Goal: Submit feedback/report problem: Submit feedback/report problem

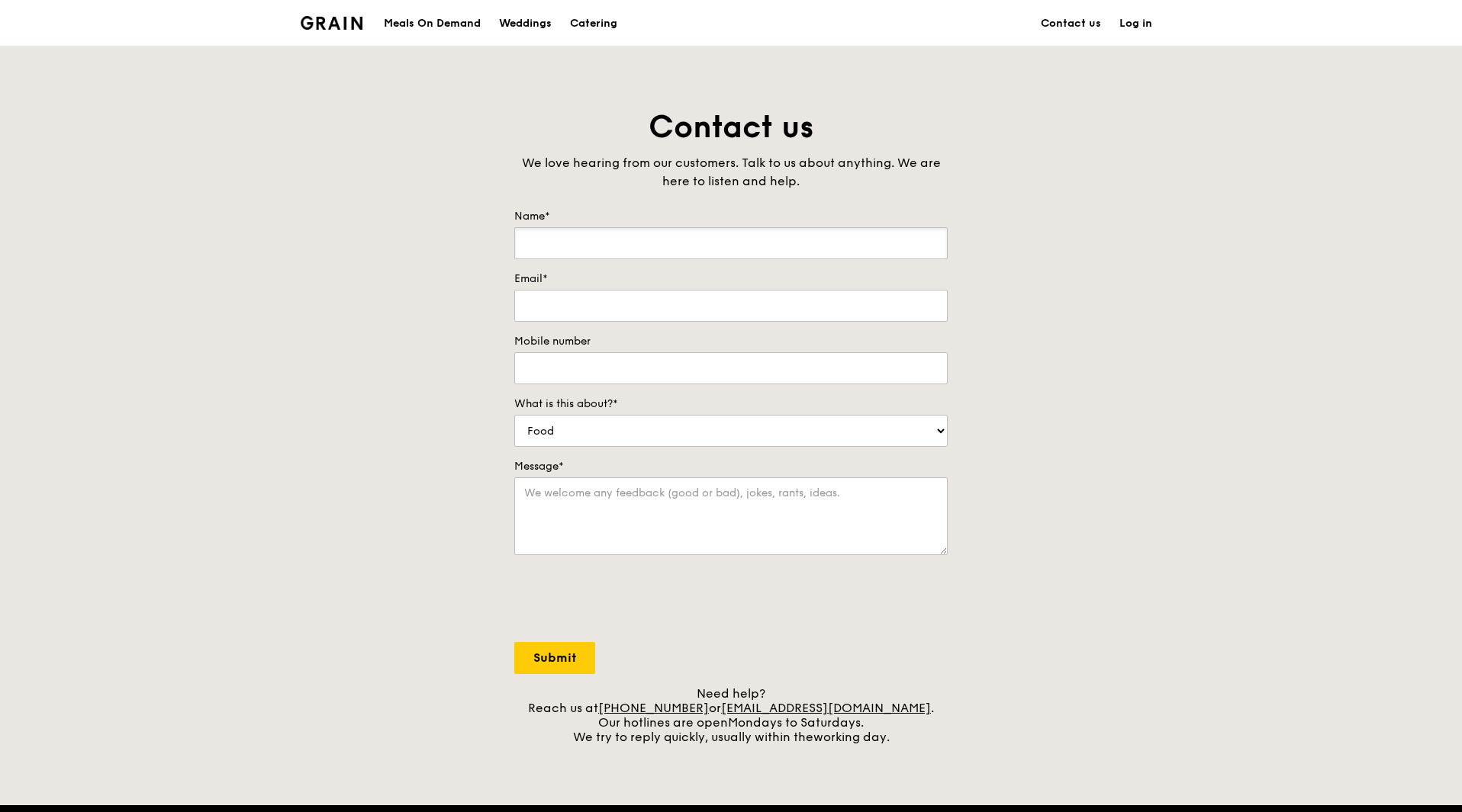
click at [583, 246] on input "Name*" at bounding box center [731, 243] width 433 height 32
type input "[PERSON_NAME]"
click at [567, 291] on input "Email*" at bounding box center [731, 306] width 433 height 32
type input "[EMAIL_ADDRESS][DOMAIN_NAME]"
click at [589, 370] on input "96549781" at bounding box center [731, 368] width 433 height 32
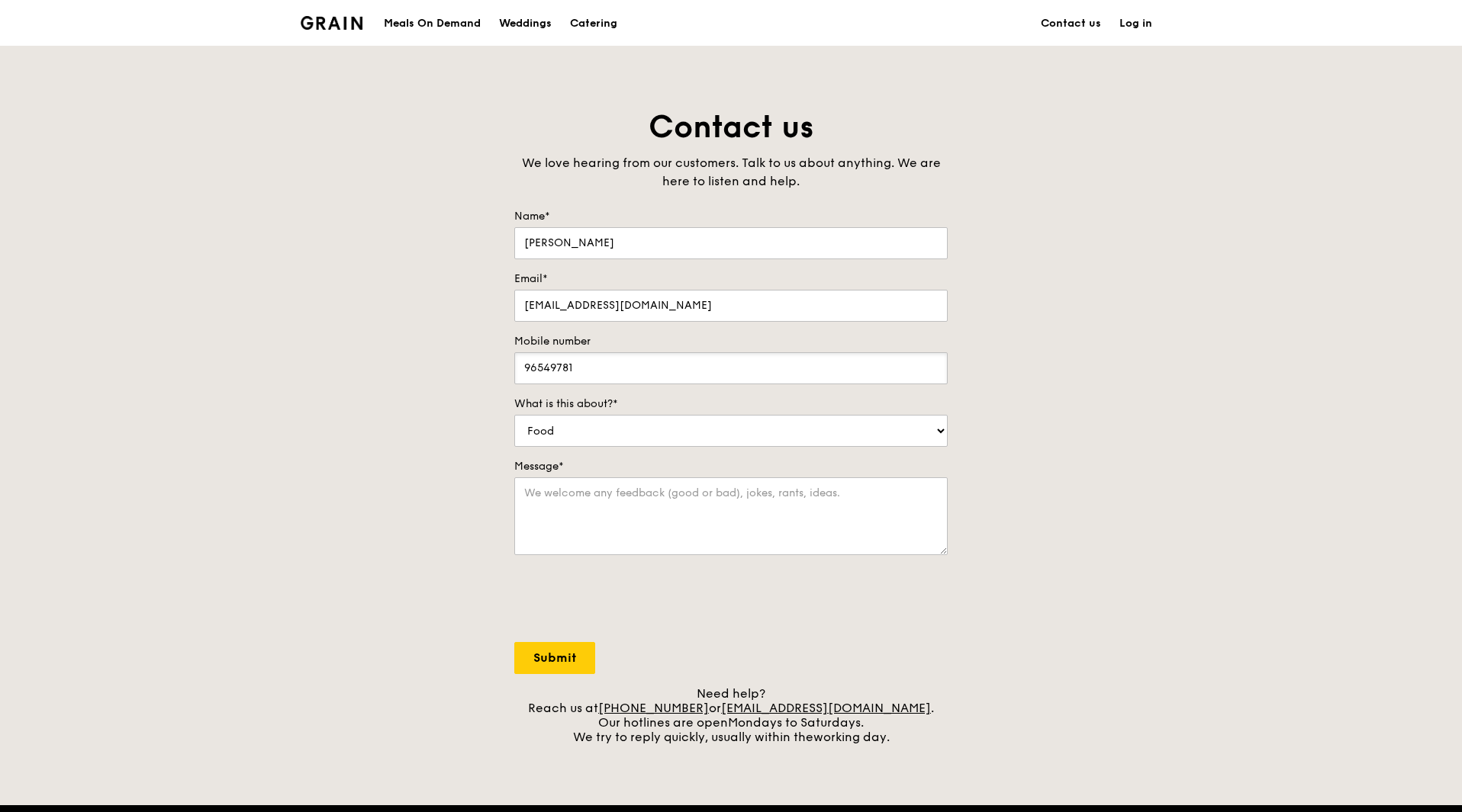
click at [587, 370] on input "96549781" at bounding box center [731, 368] width 433 height 32
click at [586, 370] on input "96549781" at bounding box center [731, 368] width 433 height 32
click at [570, 369] on input "9654978161000567" at bounding box center [731, 368] width 433 height 32
click at [578, 369] on input "9654978161000567" at bounding box center [731, 368] width 433 height 32
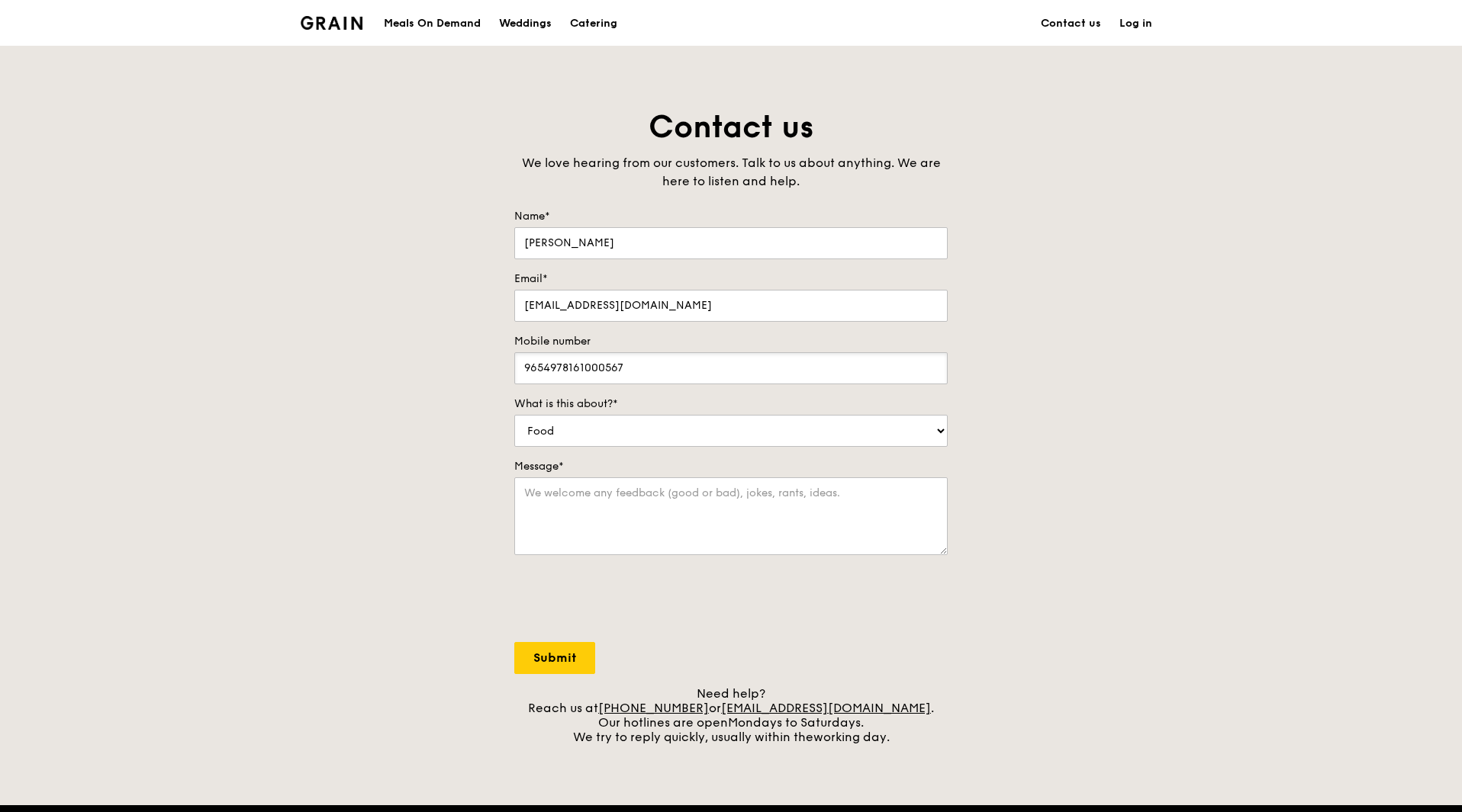
click at [578, 369] on input "9654978161000567" at bounding box center [731, 368] width 433 height 32
type input "61000567"
click at [476, 387] on div "Contact us We love hearing from our customers. Talk to us about anything. We ar…" at bounding box center [731, 425] width 1462 height 637
drag, startPoint x: 581, startPoint y: 430, endPoint x: 526, endPoint y: 430, distance: 55.0
click at [526, 430] on select "Food Service Billing/Payment Catering Others" at bounding box center [731, 430] width 433 height 32
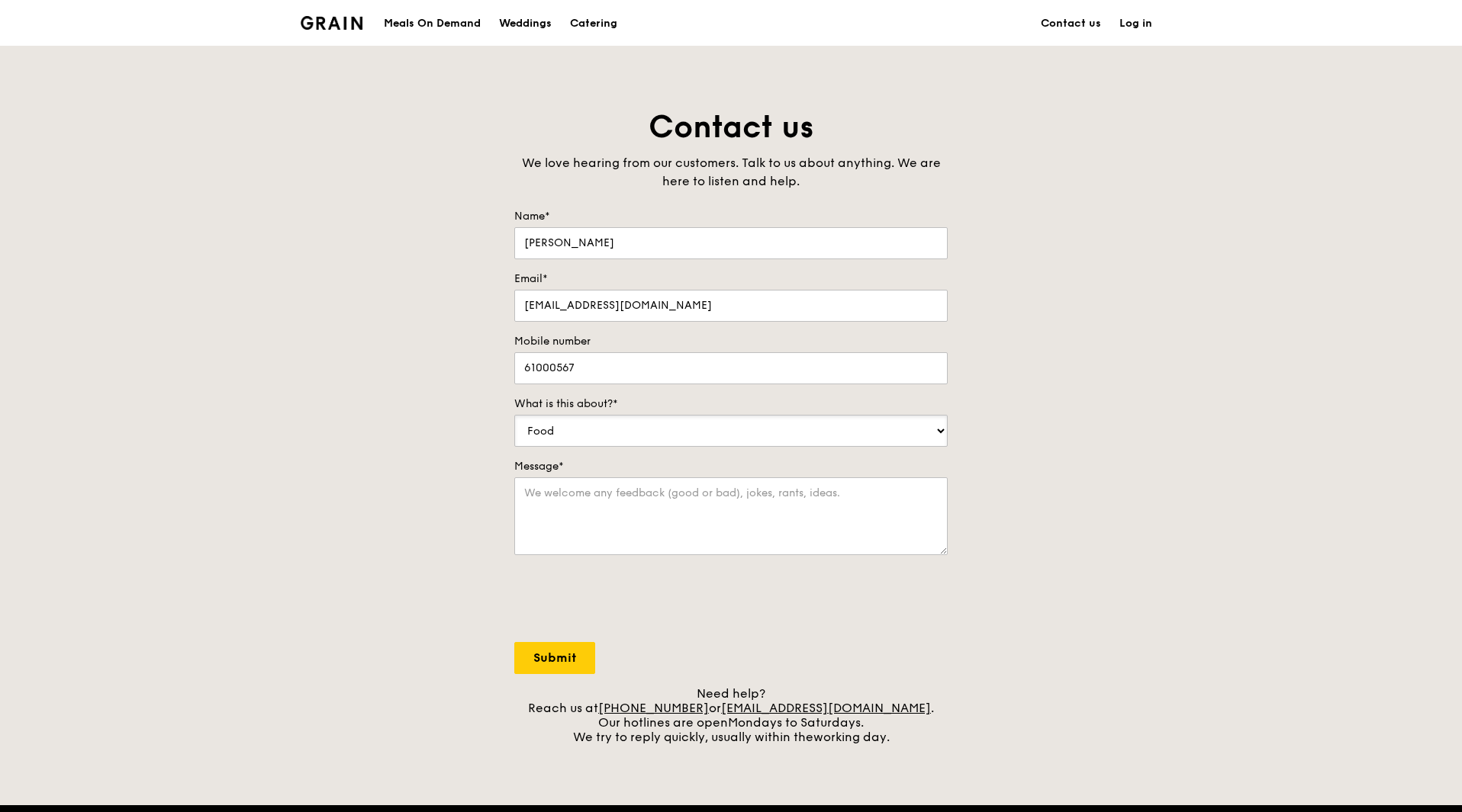
select select "Catering"
click at [514, 415] on select "Food Service Billing/Payment Catering Others" at bounding box center [731, 430] width 433 height 32
click at [574, 493] on textarea "Message*" at bounding box center [731, 516] width 433 height 77
paste textarea "Canapas"
click at [739, 501] on textarea "Hi, can i check for Canapas, can it be" at bounding box center [731, 516] width 433 height 77
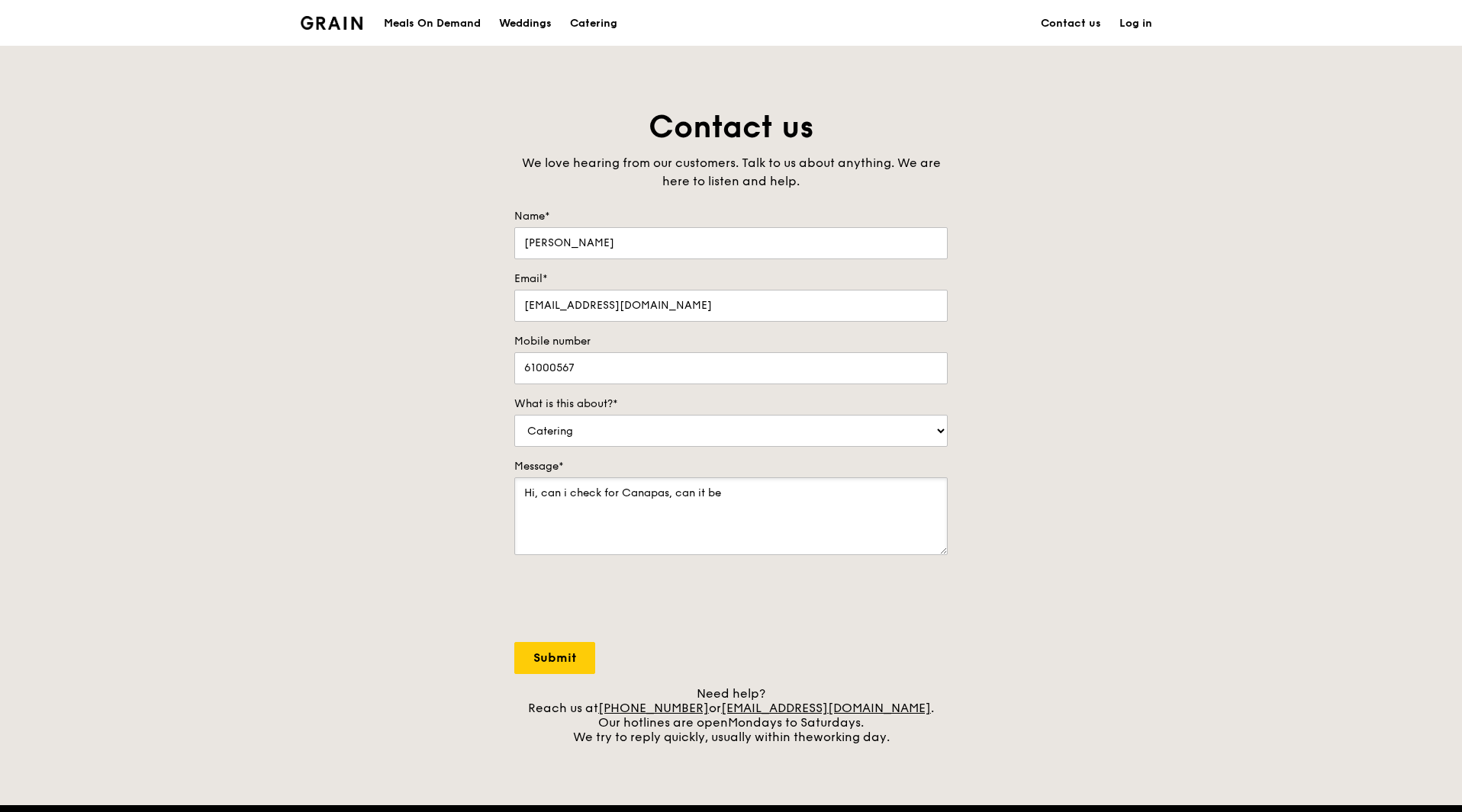
paste textarea "able to customise with outer space theme"
drag, startPoint x: 760, startPoint y: 494, endPoint x: 724, endPoint y: 493, distance: 36.0
click at [724, 493] on textarea "Hi, can i check for Canapas, can it be able to customise with outer space theme" at bounding box center [731, 516] width 433 height 77
click at [909, 491] on textarea "Hi, can i check for Canapas, can it be customise with outer space theme" at bounding box center [731, 516] width 433 height 77
click at [542, 494] on textarea "Hi, can i check for Canapas, can it be customise with outer space theme/galaxy …" at bounding box center [731, 516] width 433 height 77
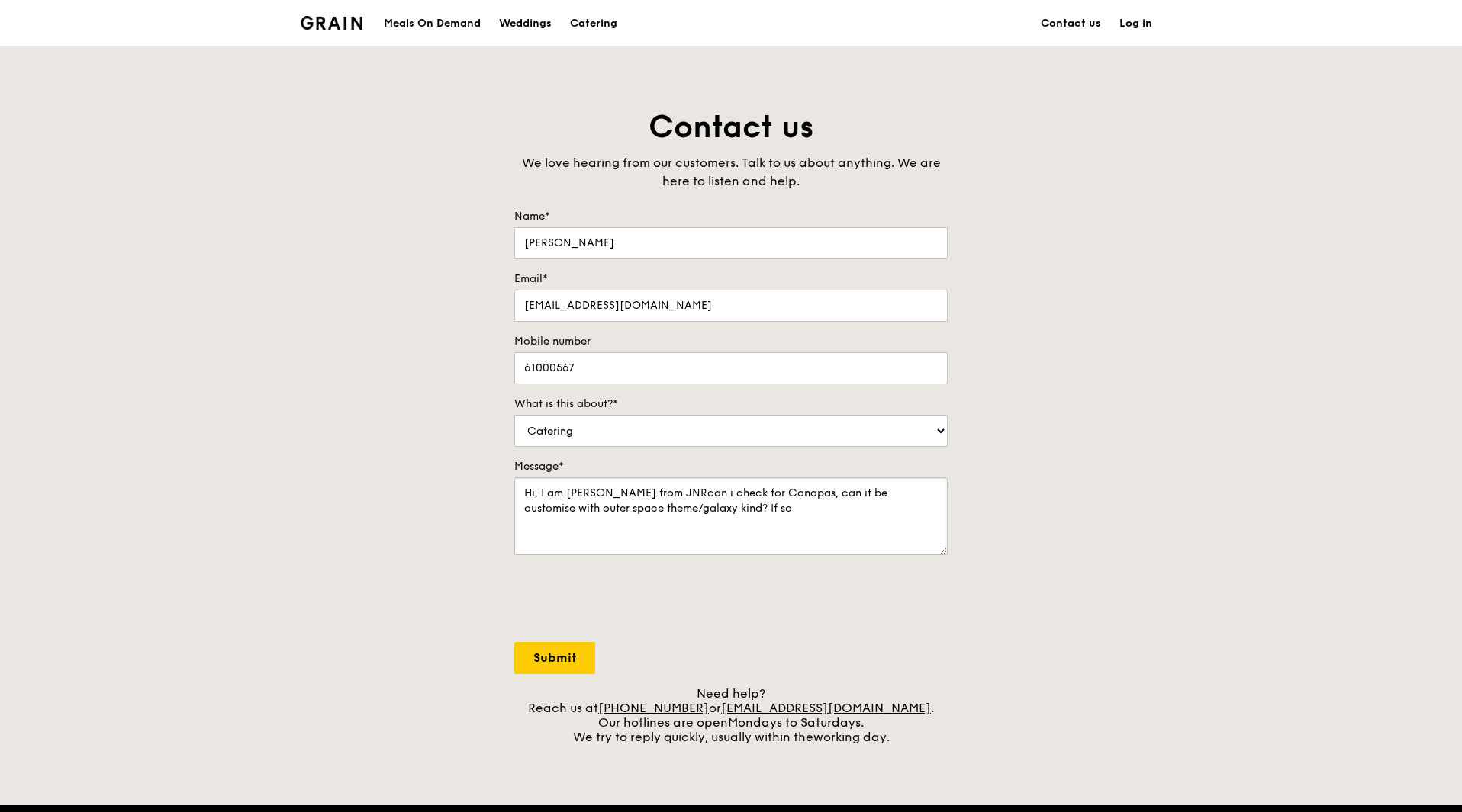
click at [645, 486] on textarea "Hi, I am [PERSON_NAME] from JNRcan i check for Canapas, can it be customise wit…" at bounding box center [731, 516] width 433 height 77
click at [744, 501] on textarea "Hi, I am [PERSON_NAME] from JNR Entertainment! can i check for Canapas, can it …" at bounding box center [731, 516] width 433 height 77
click at [529, 509] on textarea "Hi, I am [PERSON_NAME] from JNR Entertainment. can i check for Canapas, can it …" at bounding box center [731, 516] width 433 height 77
drag, startPoint x: 653, startPoint y: 509, endPoint x: 605, endPoint y: 509, distance: 48.0
click at [605, 509] on textarea "Hi, I am [PERSON_NAME] from JNR Entertainment. Can i check for Canapas, can it …" at bounding box center [731, 516] width 433 height 77
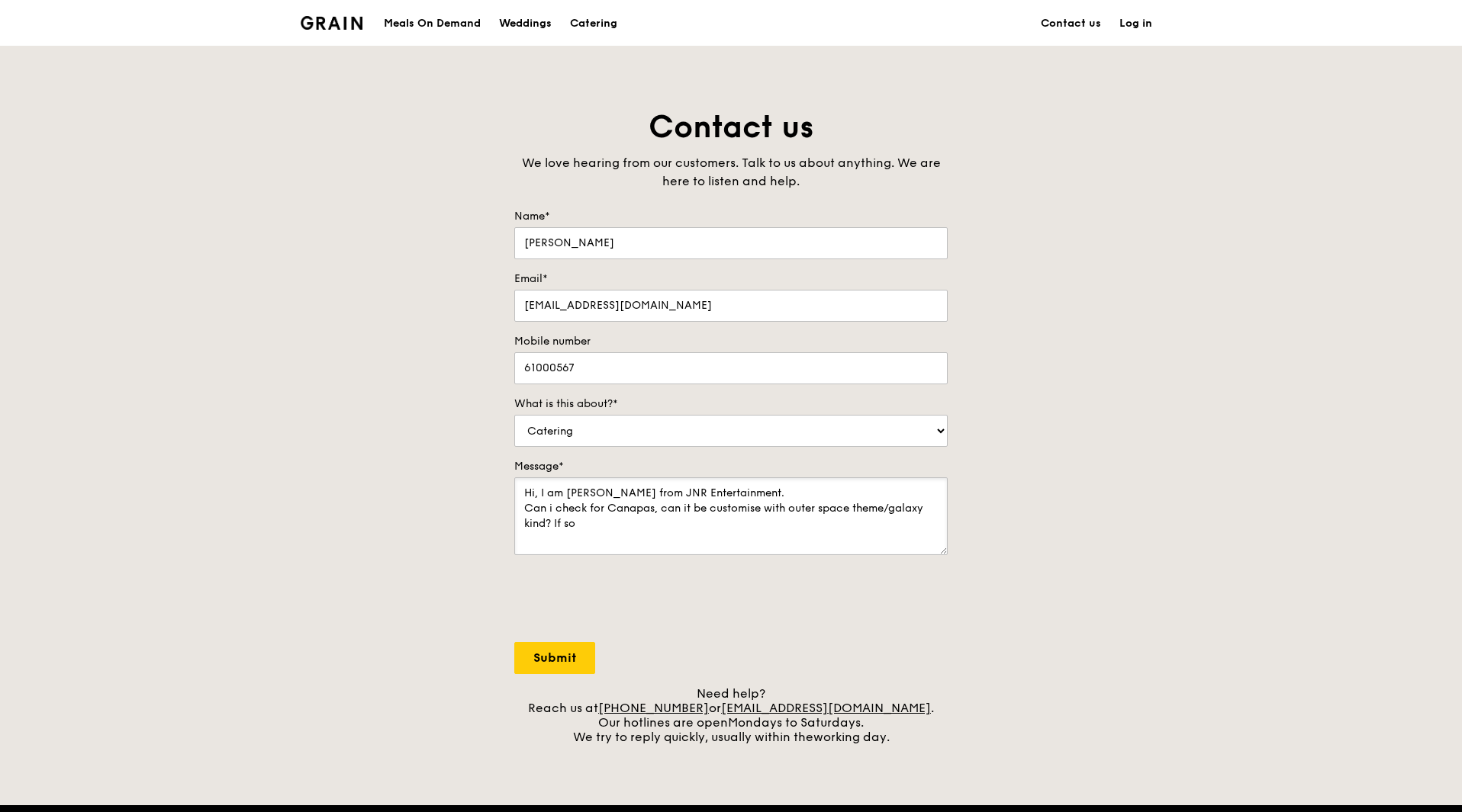
click at [617, 509] on textarea "Hi, I am [PERSON_NAME] from JNR Entertainment. Can i check for Canapas, can it …" at bounding box center [731, 516] width 433 height 77
drag, startPoint x: 654, startPoint y: 510, endPoint x: 608, endPoint y: 508, distance: 46.0
click at [608, 508] on textarea "Hi, I am [PERSON_NAME] from JNR Entertainment. Can i check for Canapas, can it …" at bounding box center [731, 516] width 433 height 77
paste textarea "canape"
click at [627, 527] on textarea "Hi, I am [PERSON_NAME] from JNR Entertainment. Can i check for canapes, can it …" at bounding box center [731, 516] width 433 height 77
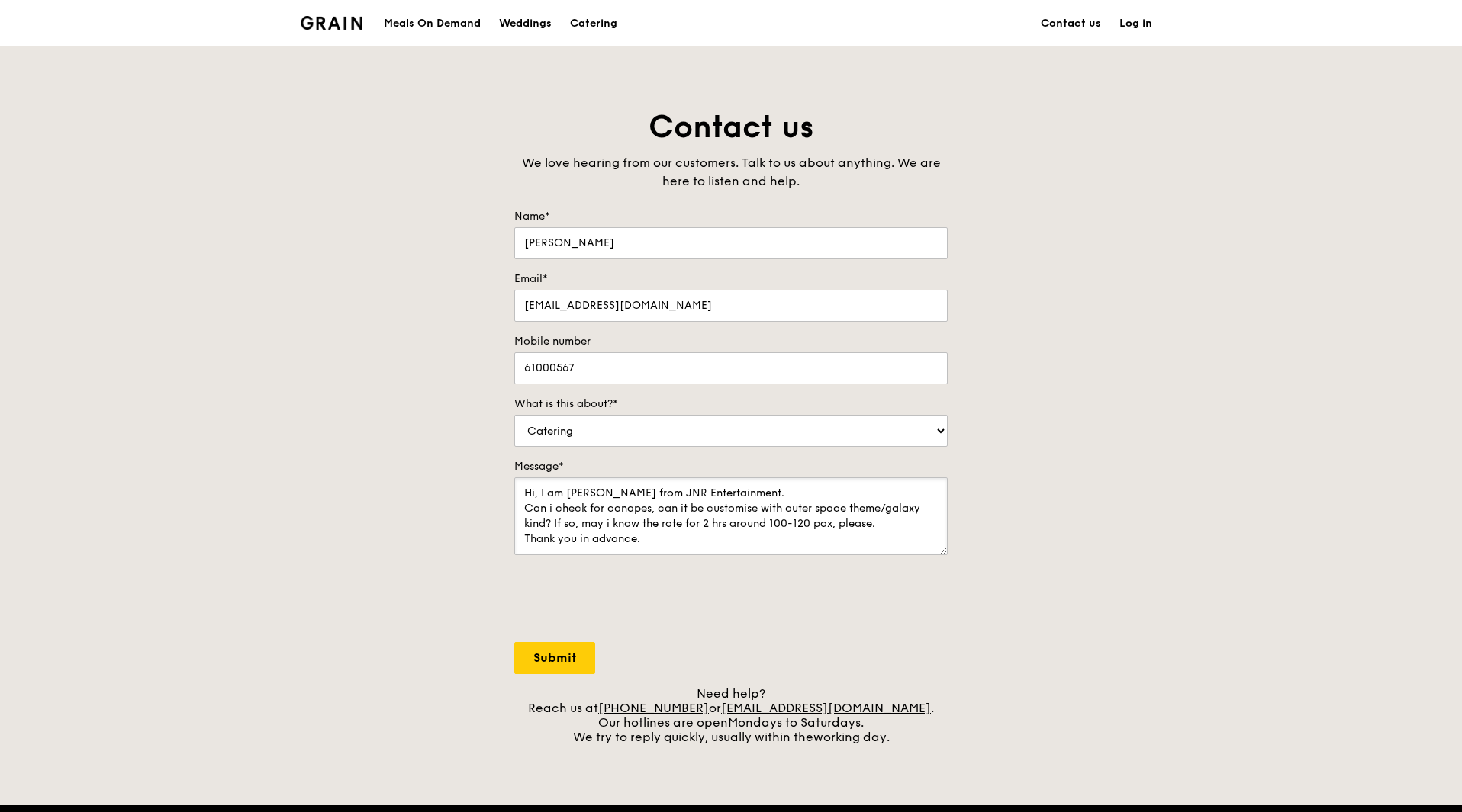
click at [902, 522] on textarea "Hi, I am [PERSON_NAME] from JNR Entertainment. Can i check for canapes, can it …" at bounding box center [731, 516] width 433 height 77
click at [655, 539] on textarea "Hi, I am [PERSON_NAME] from JNR Entertainment. Can i check for canapes, can it …" at bounding box center [731, 516] width 433 height 77
drag, startPoint x: 714, startPoint y: 539, endPoint x: 690, endPoint y: 539, distance: 24.0
click at [690, 539] on textarea "Hi, I am [PERSON_NAME] from JNR Entertainment. Can i check for canapes, can it …" at bounding box center [731, 516] width 433 height 77
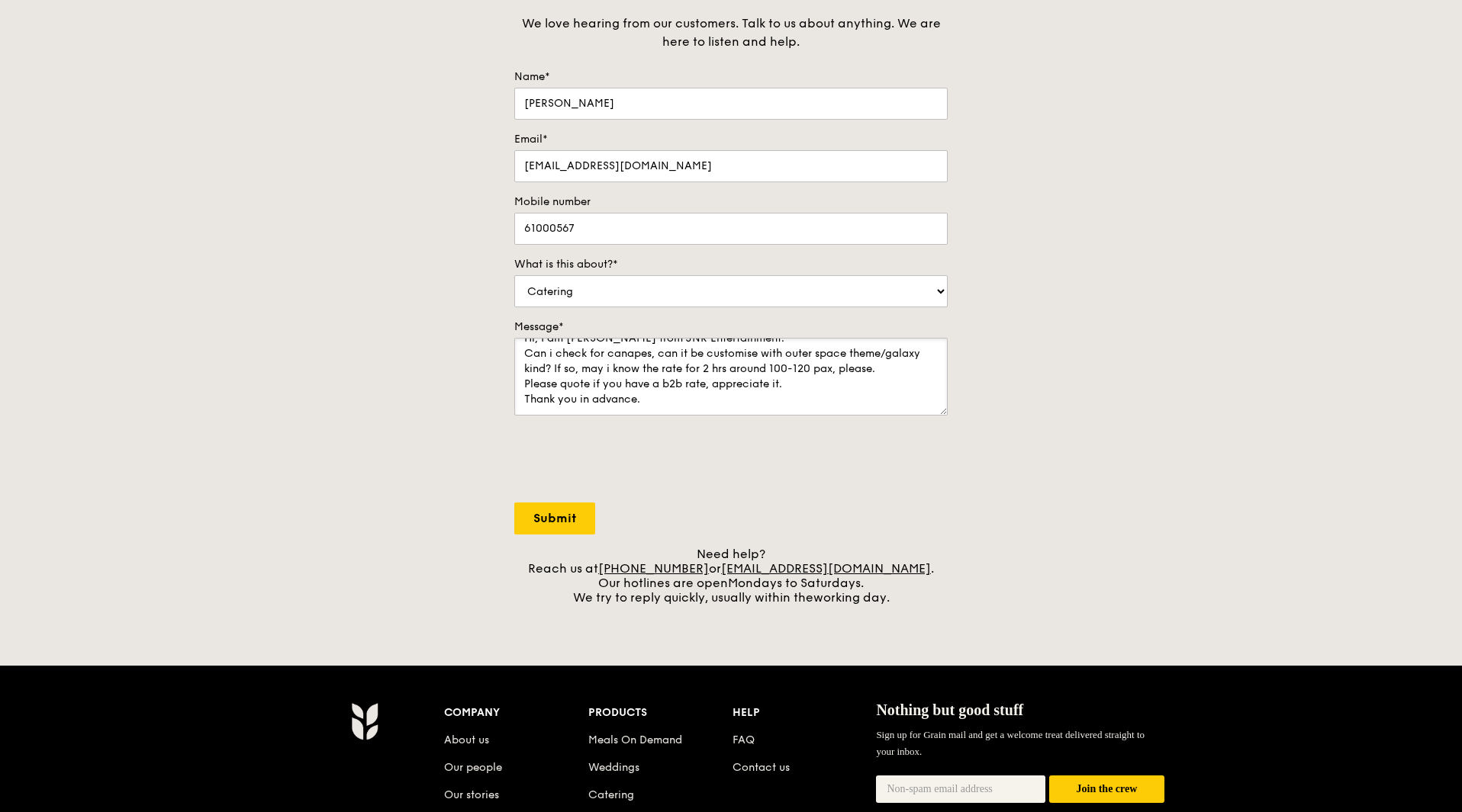
scroll to position [152, 0]
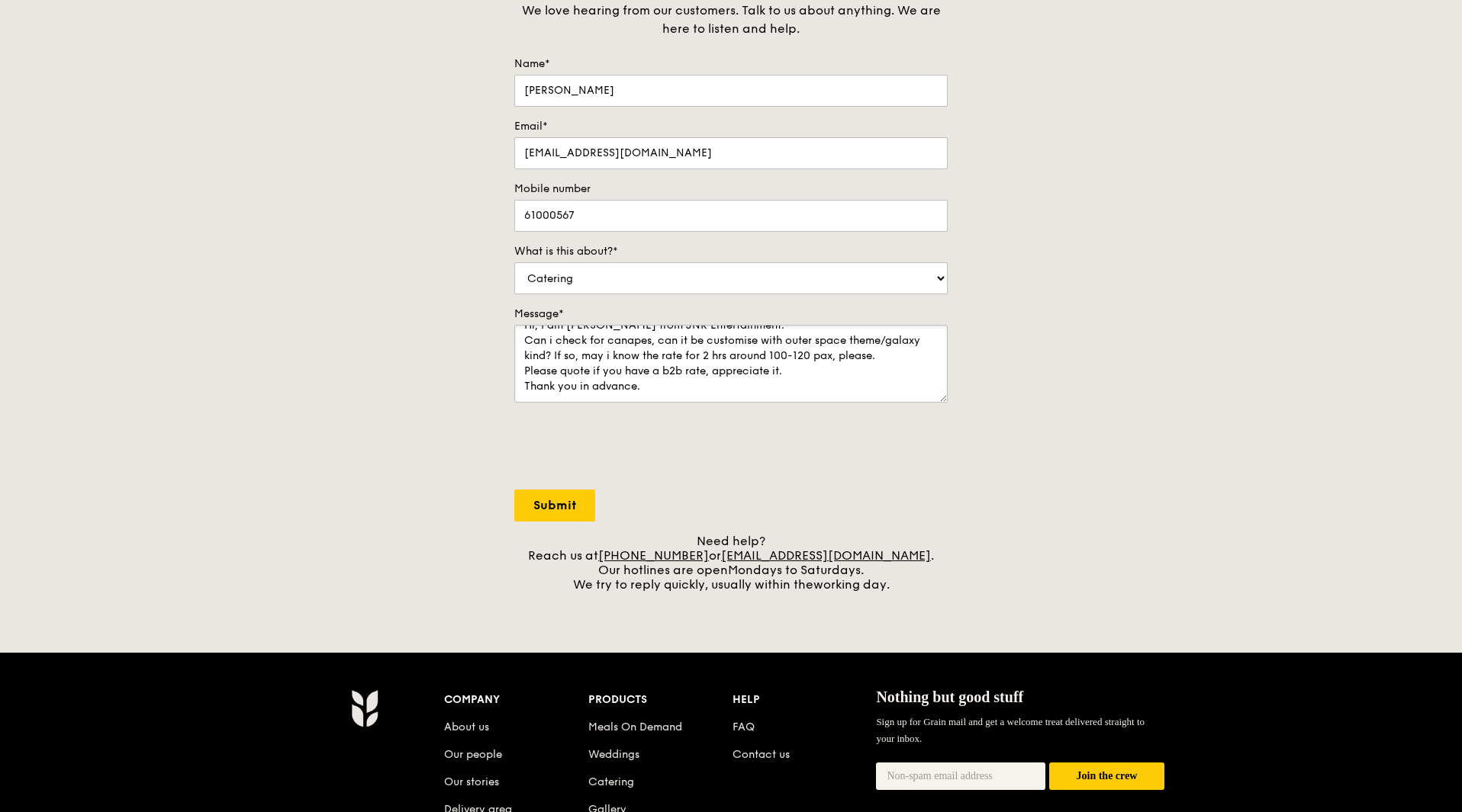
type textarea "Hi, I am [PERSON_NAME] from JNR Entertainment. Can i check for canapes, can it …"
drag, startPoint x: 650, startPoint y: 388, endPoint x: 503, endPoint y: 305, distance: 168.8
click at [503, 305] on div "Contact us We love hearing from our customers. Talk to us about anything. We ar…" at bounding box center [730, 273] width 458 height 637
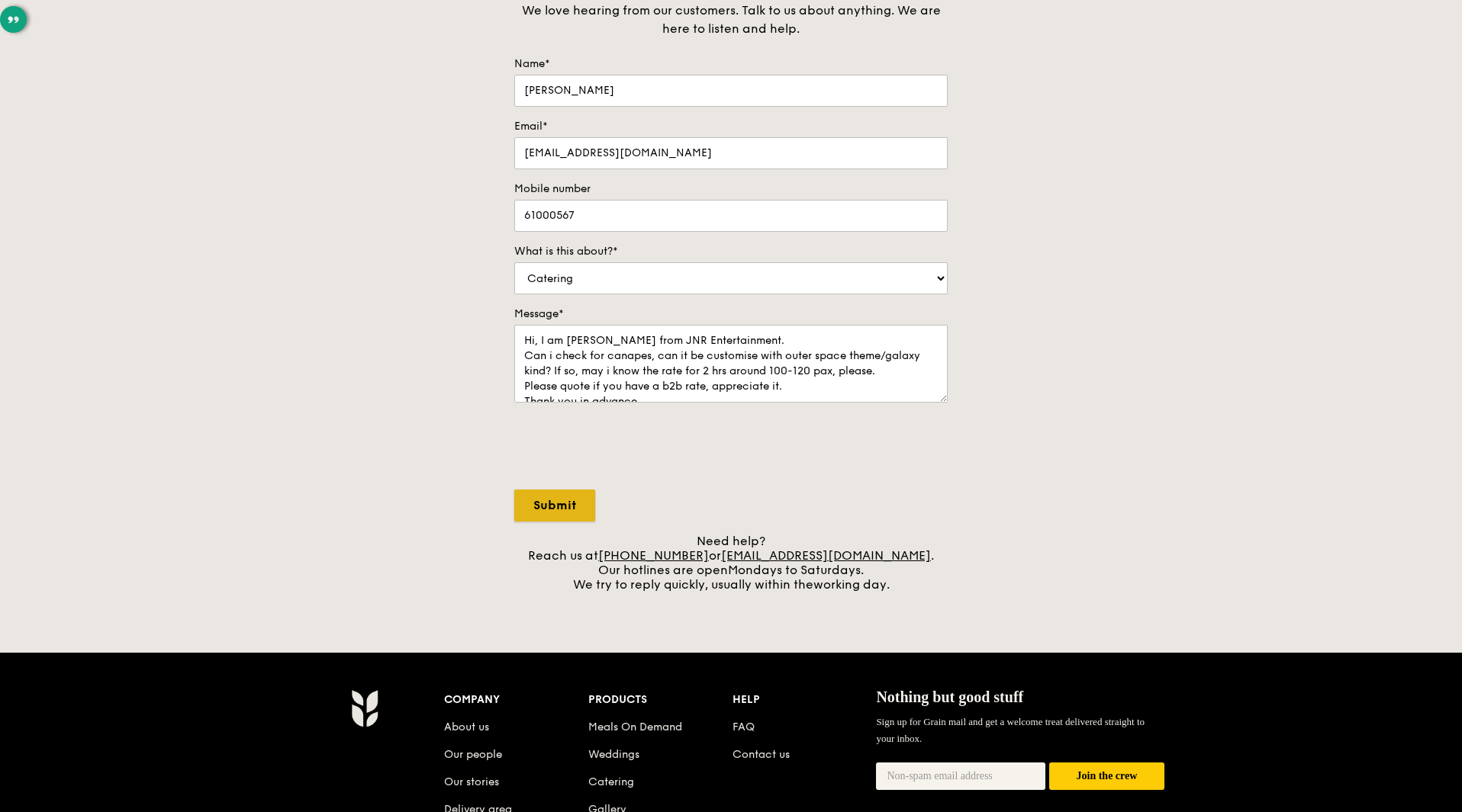
click at [563, 509] on input "Submit" at bounding box center [555, 506] width 81 height 32
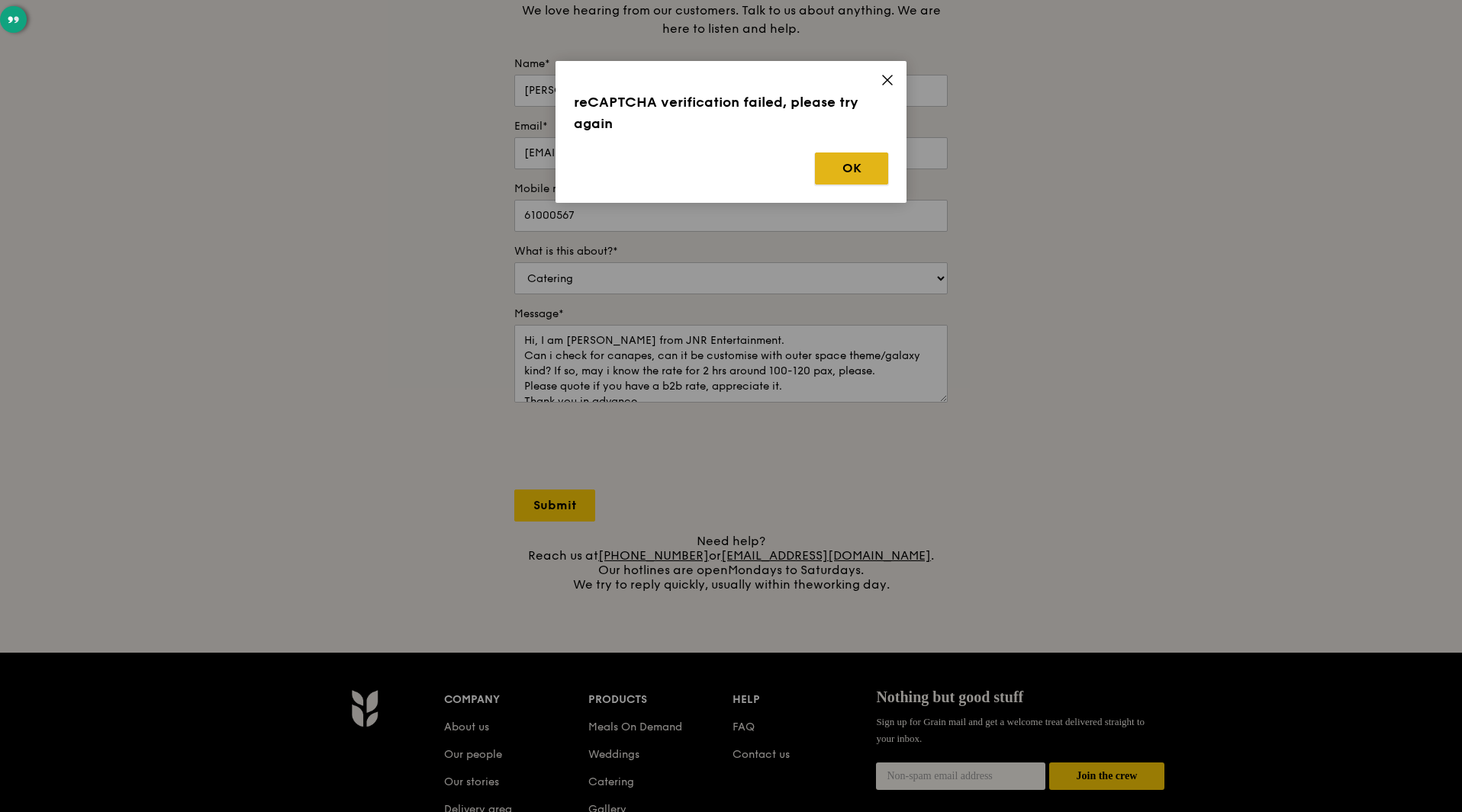
click at [838, 167] on button "OK" at bounding box center [851, 168] width 73 height 32
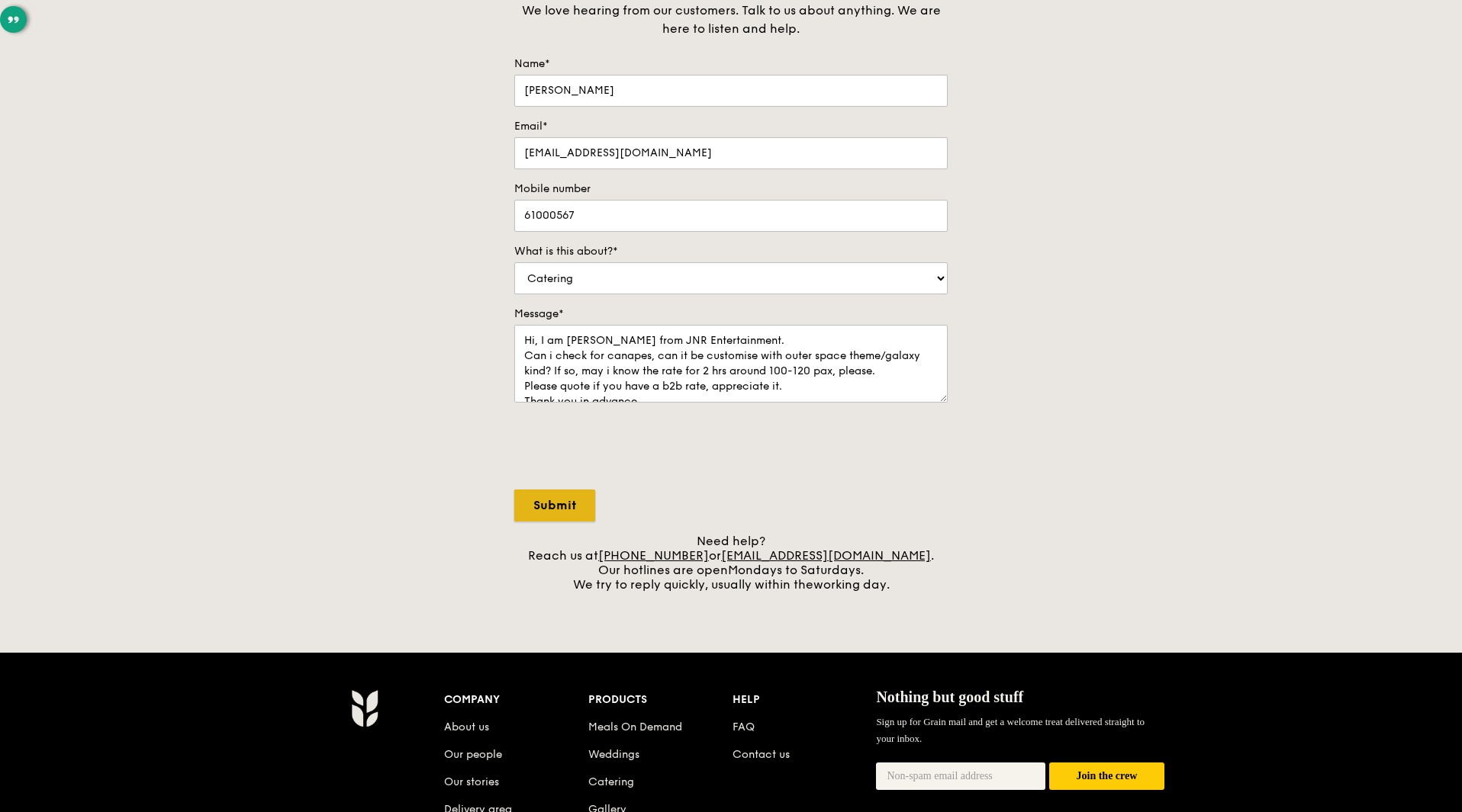
click at [548, 508] on input "Submit" at bounding box center [555, 506] width 81 height 32
select select "Food"
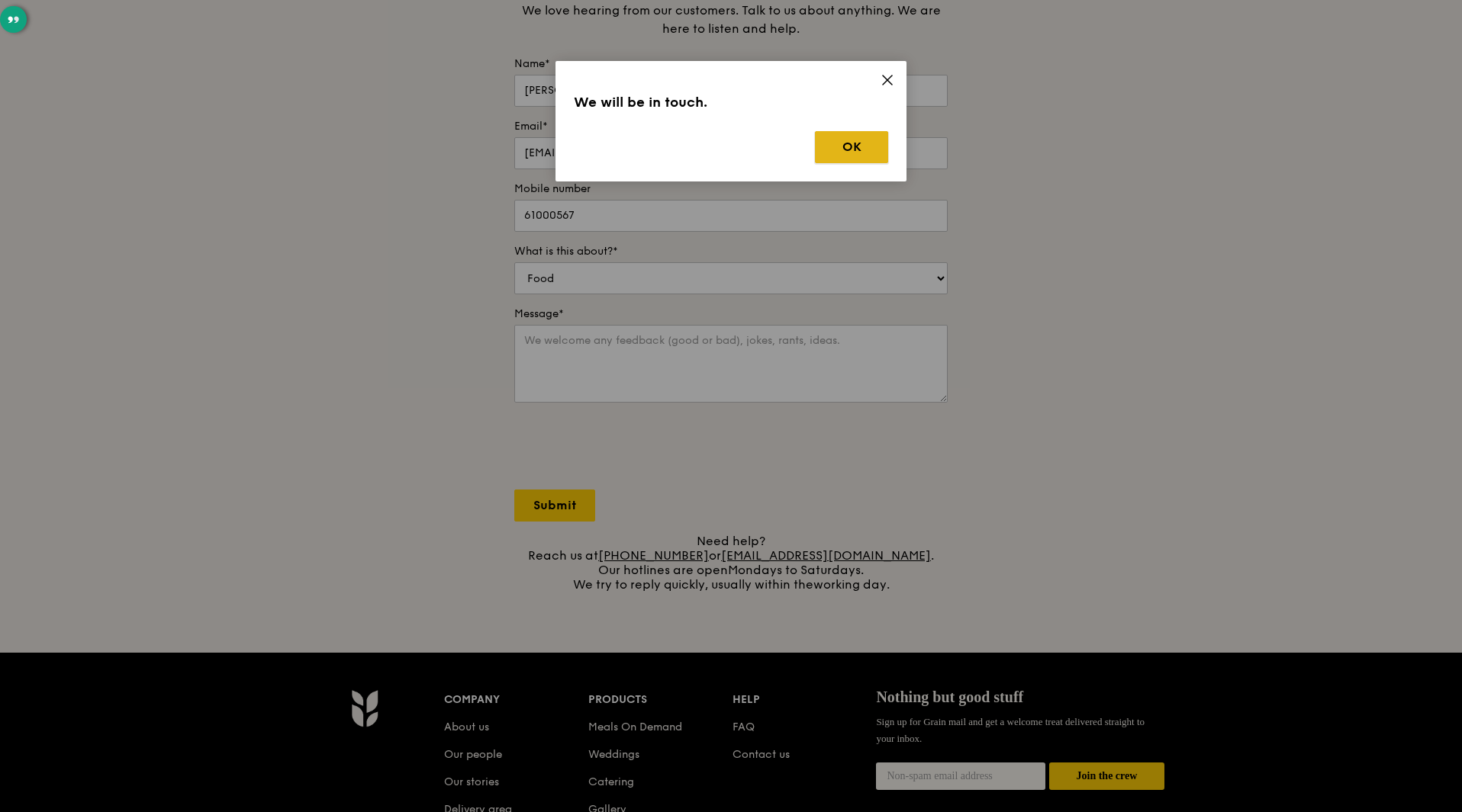
click at [835, 141] on button "OK" at bounding box center [851, 147] width 73 height 32
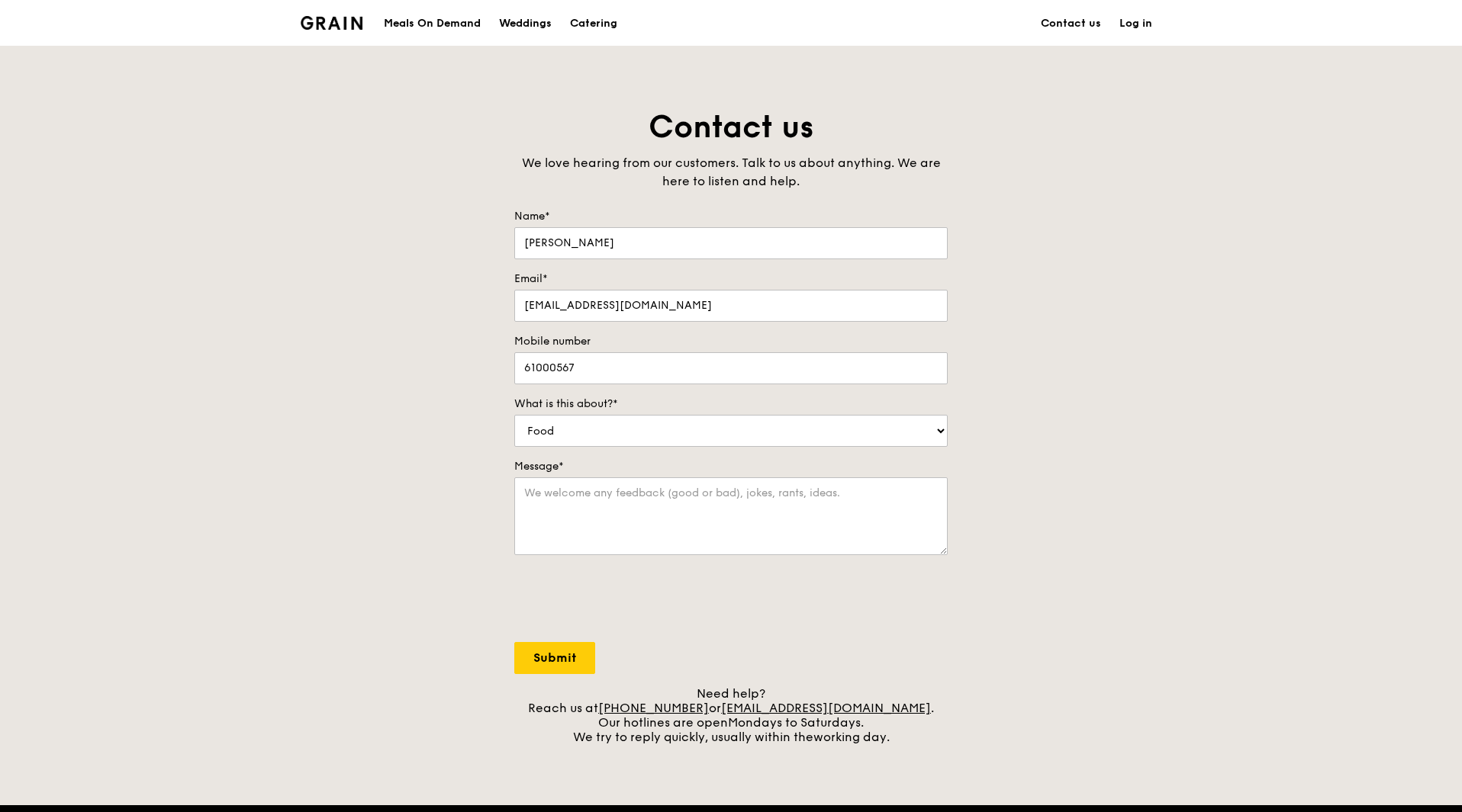
click at [450, 21] on div "Meals On Demand" at bounding box center [432, 24] width 97 height 46
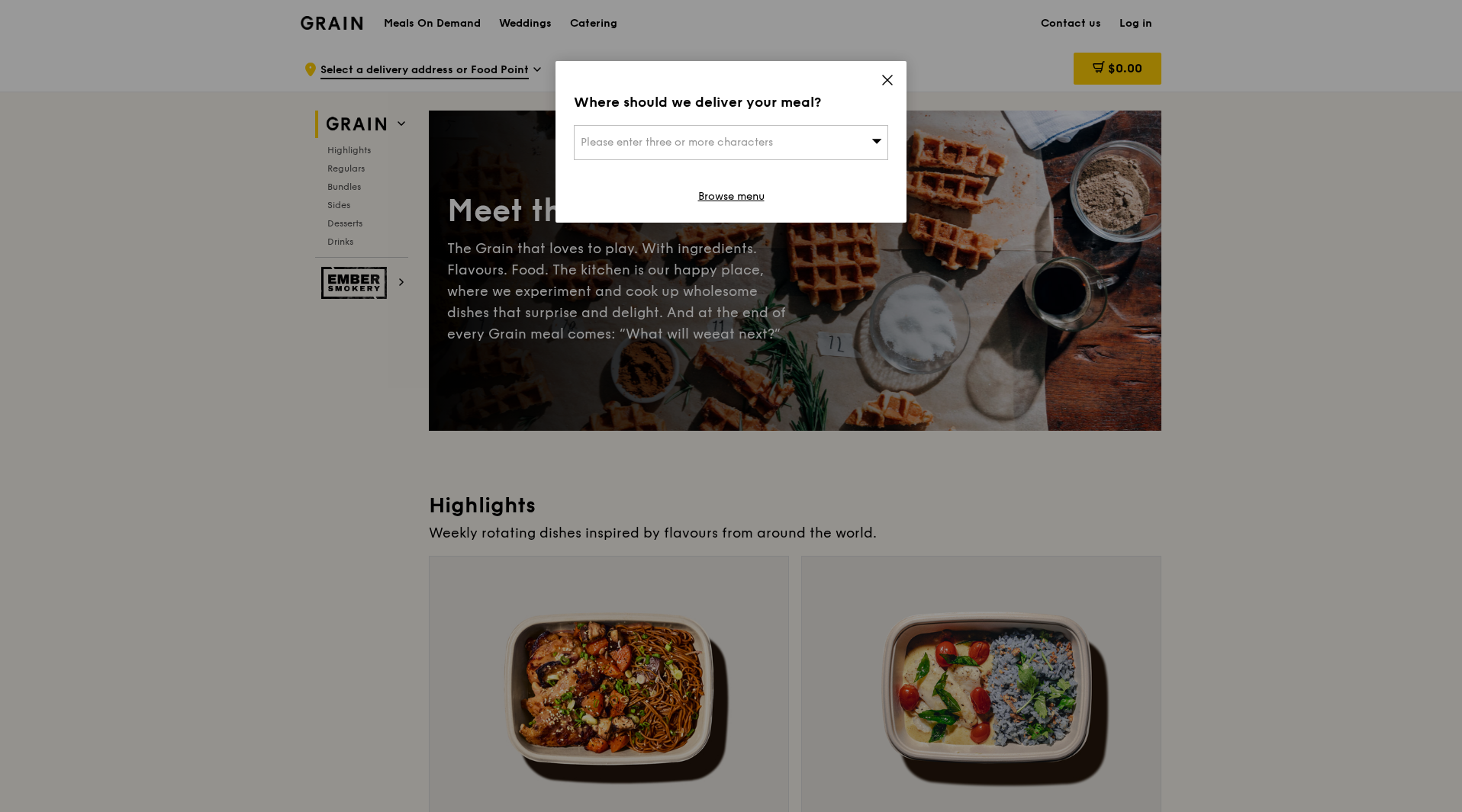
click at [885, 72] on div "Where should we deliver your meal? Please enter three or more characters Browse…" at bounding box center [731, 141] width 351 height 162
click at [883, 77] on icon at bounding box center [887, 80] width 13 height 13
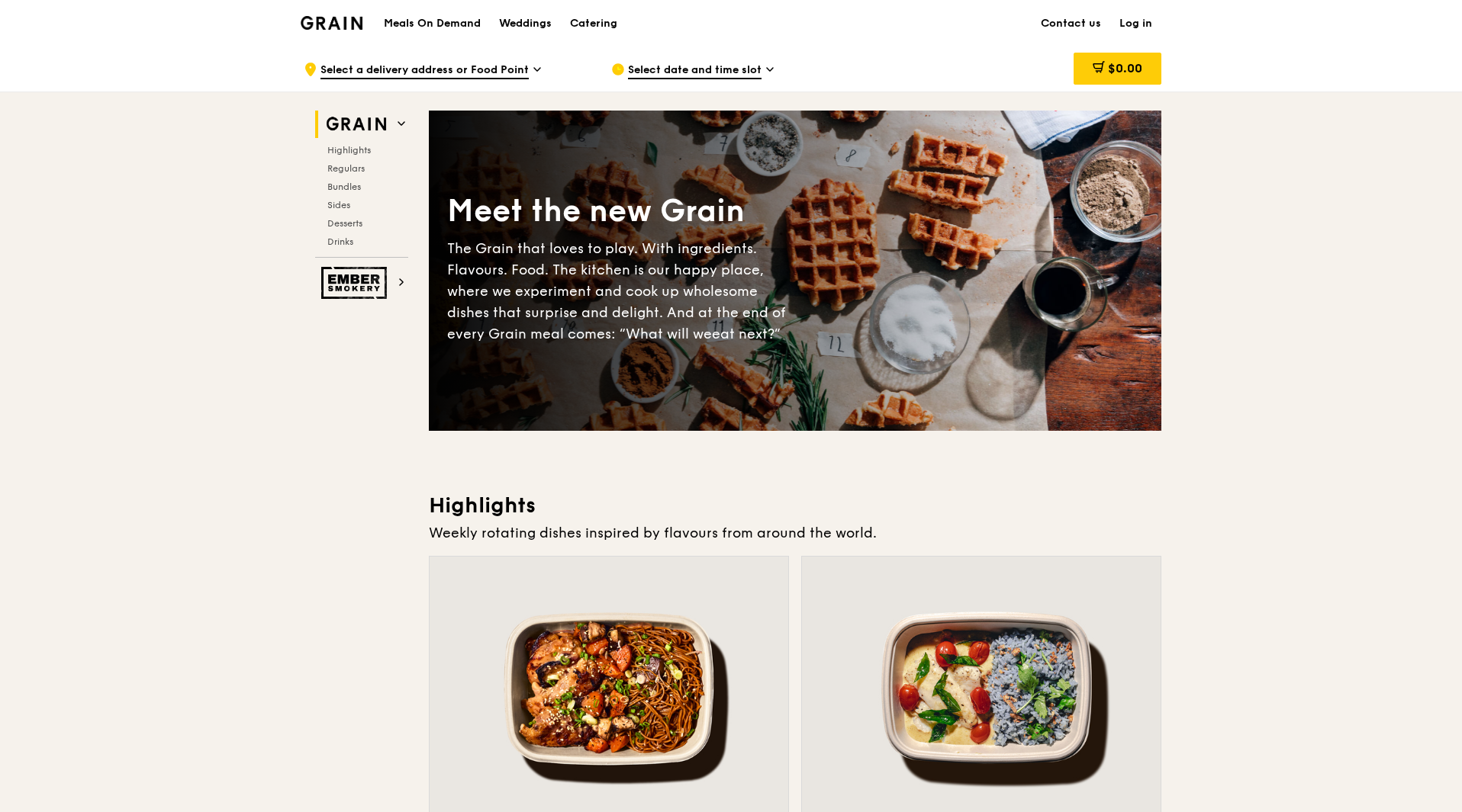
click at [339, 27] on img at bounding box center [331, 22] width 62 height 13
